Goal: Task Accomplishment & Management: Use online tool/utility

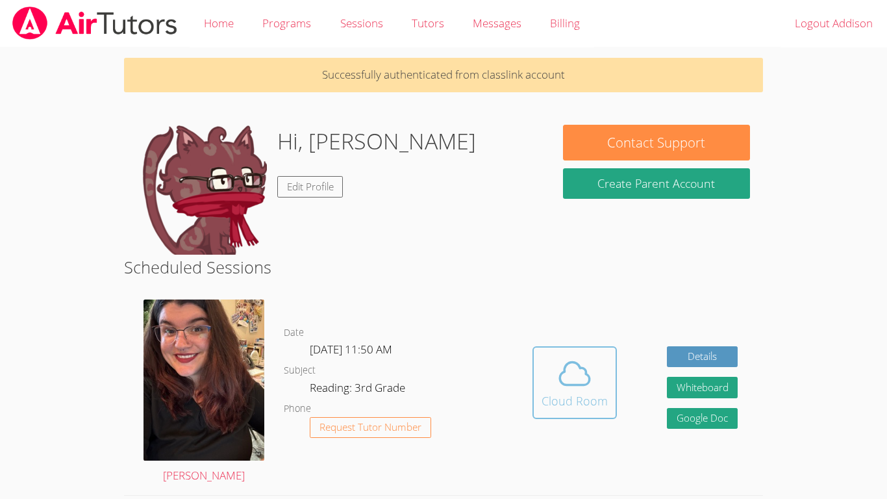
click at [544, 389] on span at bounding box center [575, 373] width 66 height 36
click at [587, 365] on icon at bounding box center [575, 373] width 36 height 36
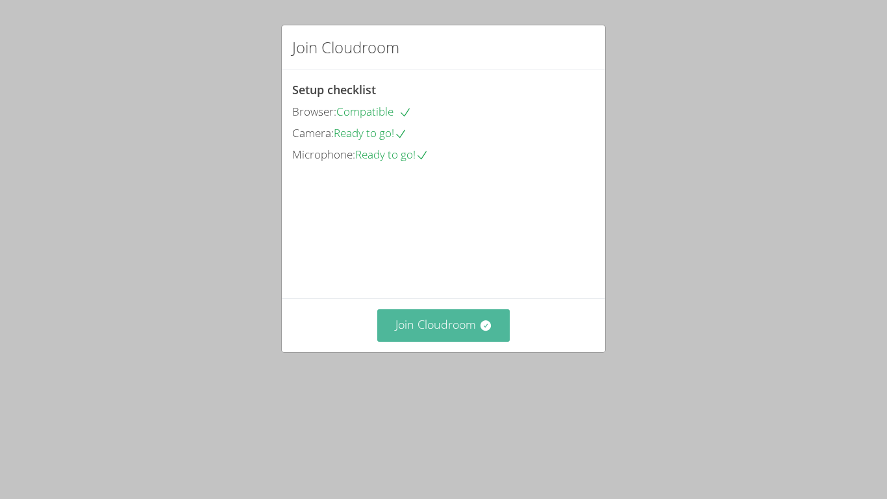
click at [470, 341] on button "Join Cloudroom" at bounding box center [443, 325] width 133 height 32
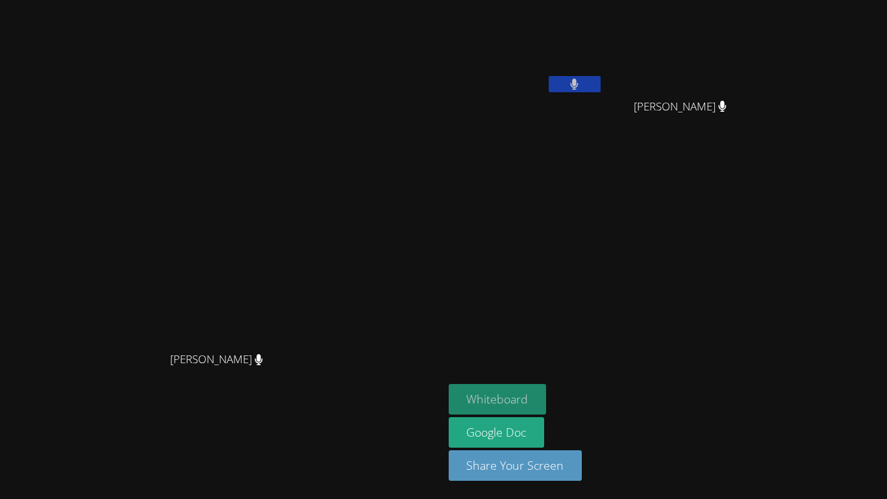
click at [547, 396] on button "Whiteboard" at bounding box center [498, 399] width 98 height 31
